Goal: Use online tool/utility: Utilize a website feature to perform a specific function

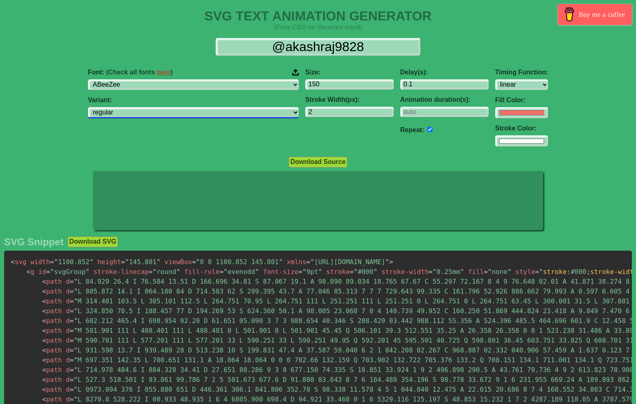
click at [258, 115] on select "regular italic" at bounding box center [193, 112] width 211 height 11
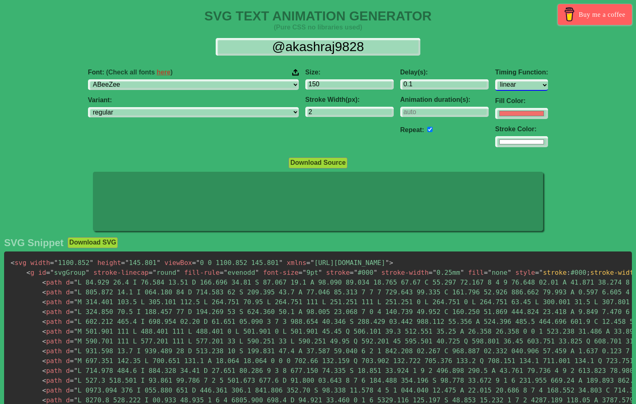
click at [495, 80] on select "ease ease-in ease-out ease-in-out linear step-start step-end" at bounding box center [521, 84] width 53 height 11
click at [495, 84] on select "ease ease-in ease-out ease-in-out linear step-start step-end" at bounding box center [521, 84] width 53 height 11
click at [495, 90] on select "ease ease-in ease-out ease-in-out linear step-start step-end" at bounding box center [521, 84] width 53 height 11
select select "ease-in-out"
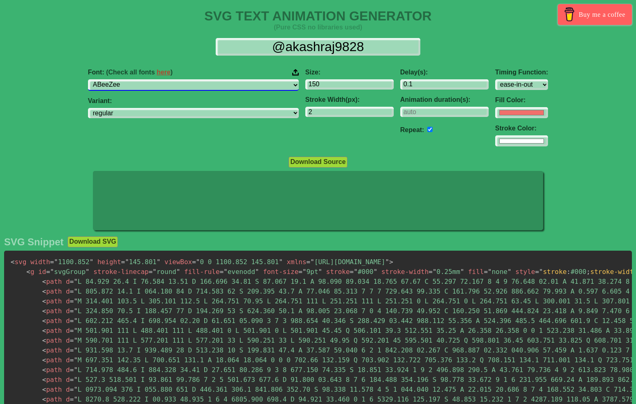
click at [251, 83] on select "ABeeZee [PERSON_NAME] Display AR One Sans [PERSON_NAME] Libre Aboreto Abril Fat…" at bounding box center [193, 84] width 211 height 11
select select "[PERSON_NAME]"
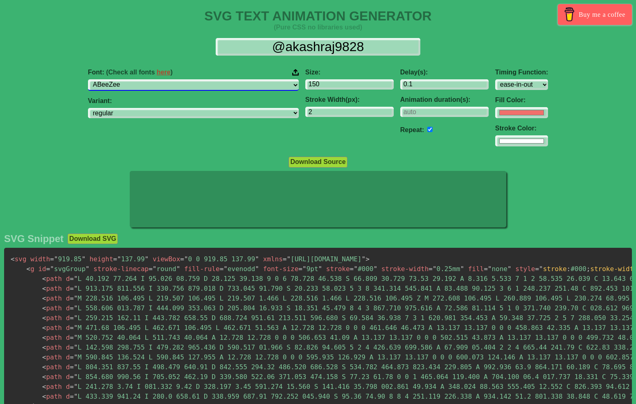
click at [241, 83] on select "ABeeZee [PERSON_NAME] Display AR One Sans [PERSON_NAME] Libre Aboreto Abril Fat…" at bounding box center [193, 84] width 211 height 11
click at [319, 110] on input "2" at bounding box center [349, 112] width 88 height 11
click at [338, 111] on input "3" at bounding box center [349, 112] width 88 height 11
click at [338, 111] on input "4" at bounding box center [349, 112] width 88 height 11
click at [338, 111] on input "5" at bounding box center [349, 112] width 88 height 11
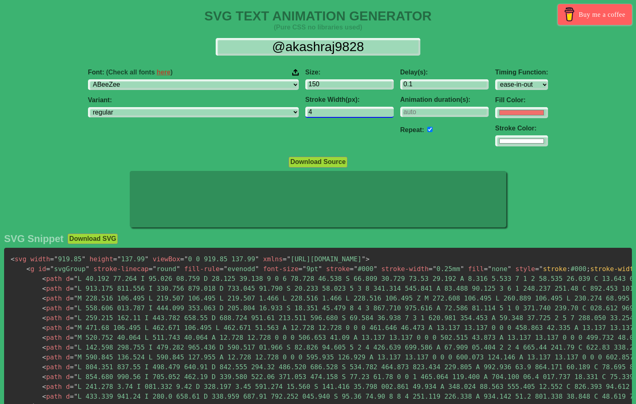
click at [338, 113] on input "4" at bounding box center [349, 112] width 88 height 11
click at [338, 113] on input "3" at bounding box center [349, 112] width 88 height 11
click at [338, 113] on input "2" at bounding box center [349, 112] width 88 height 11
click at [338, 113] on input "1" at bounding box center [349, 112] width 88 height 11
type input "0"
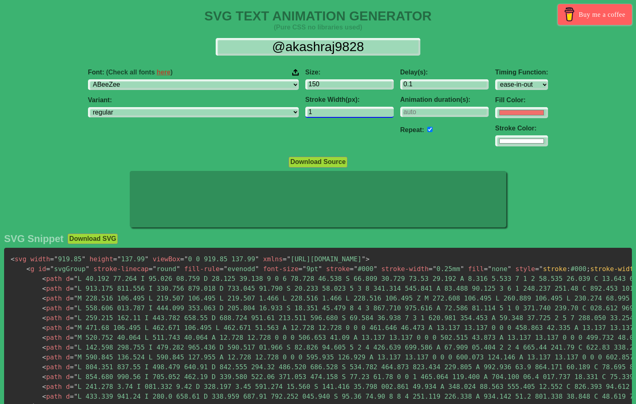
click at [338, 113] on input "0" at bounding box center [349, 112] width 88 height 11
